Goal: Navigation & Orientation: Go to known website

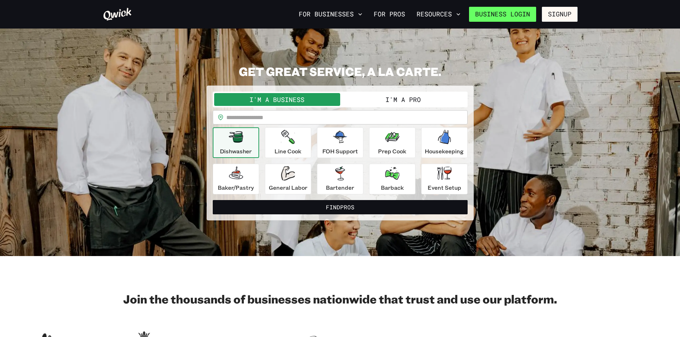
click at [518, 13] on link "Business Login" at bounding box center [502, 14] width 67 height 15
click at [521, 15] on link "Business Login" at bounding box center [502, 14] width 67 height 15
click at [506, 13] on link "Business Login" at bounding box center [502, 14] width 67 height 15
